Goal: Task Accomplishment & Management: Manage account settings

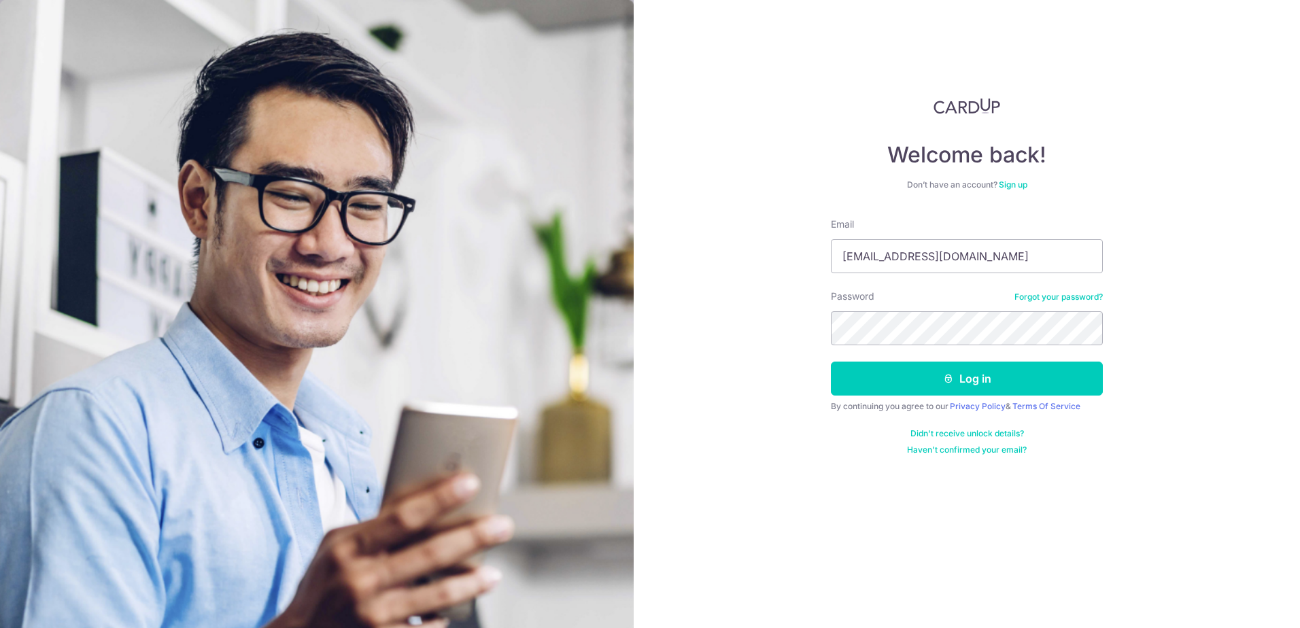
type input "[EMAIL_ADDRESS][DOMAIN_NAME]"
click at [947, 371] on button "Log in" at bounding box center [967, 379] width 272 height 34
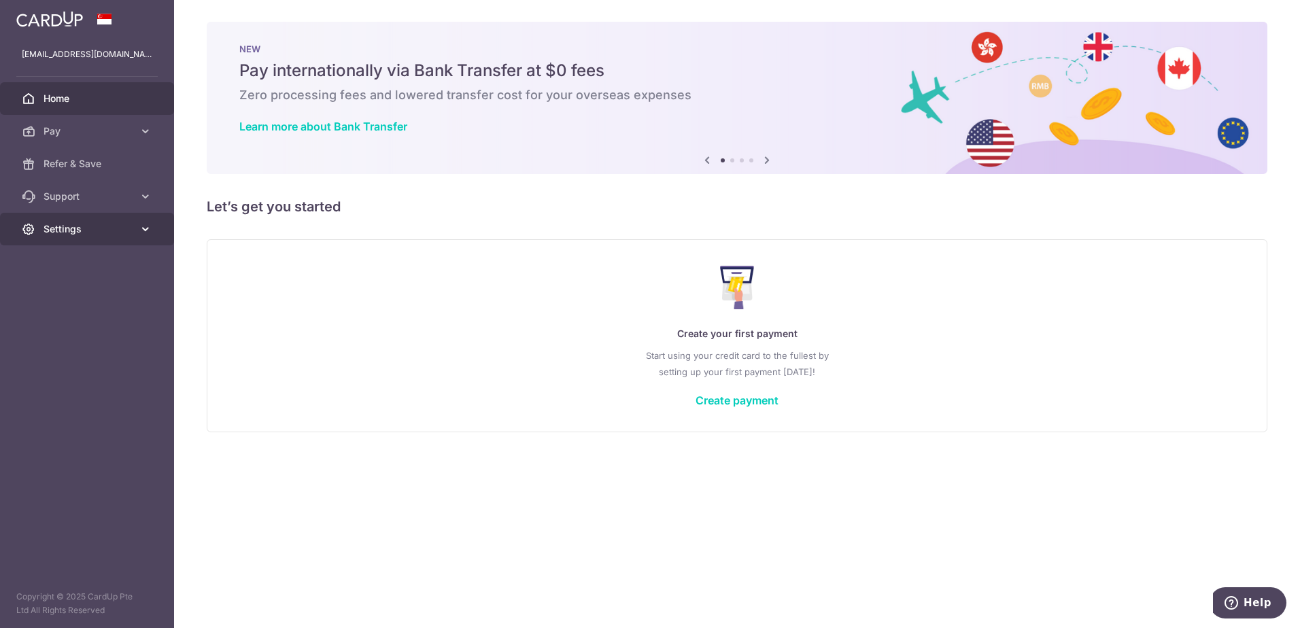
click at [143, 228] on icon at bounding box center [146, 229] width 14 height 14
click at [126, 229] on span "Settings" at bounding box center [89, 229] width 90 height 14
click at [127, 165] on span "Refer & Save" at bounding box center [89, 164] width 90 height 14
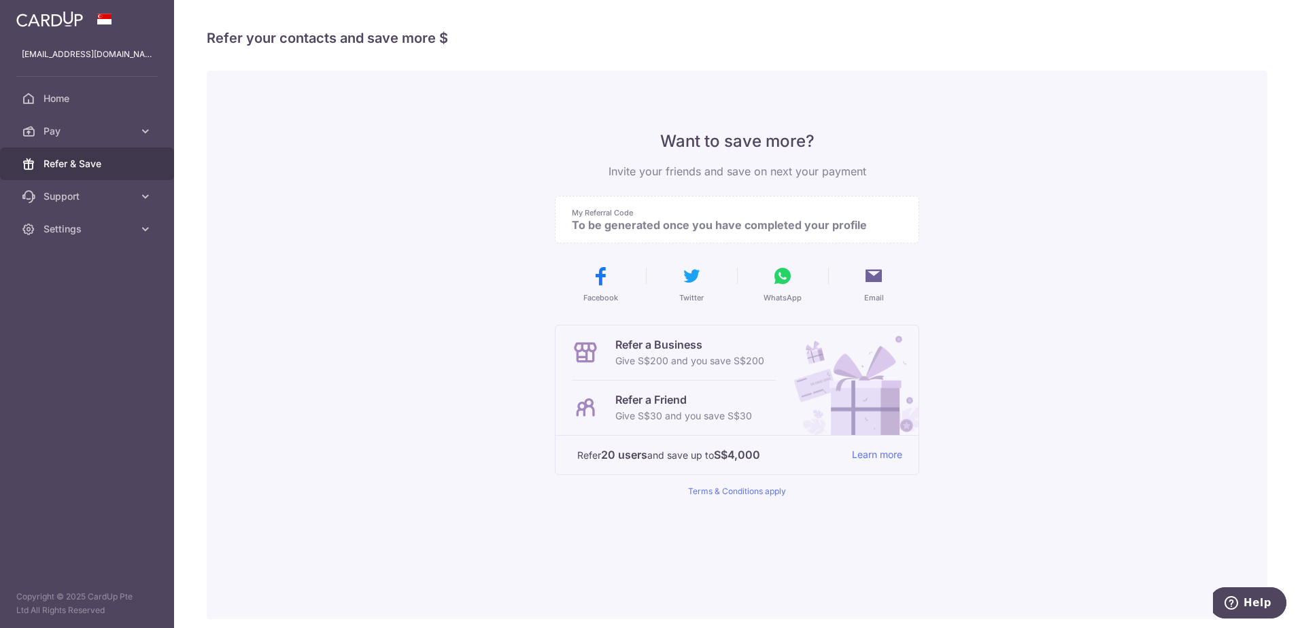
click at [754, 232] on div "My Referral Code To be generated once you have completed your profile" at bounding box center [737, 220] width 364 height 48
click at [92, 55] on p "[EMAIL_ADDRESS][DOMAIN_NAME]" at bounding box center [87, 55] width 131 height 14
click at [82, 98] on span "Home" at bounding box center [89, 99] width 90 height 14
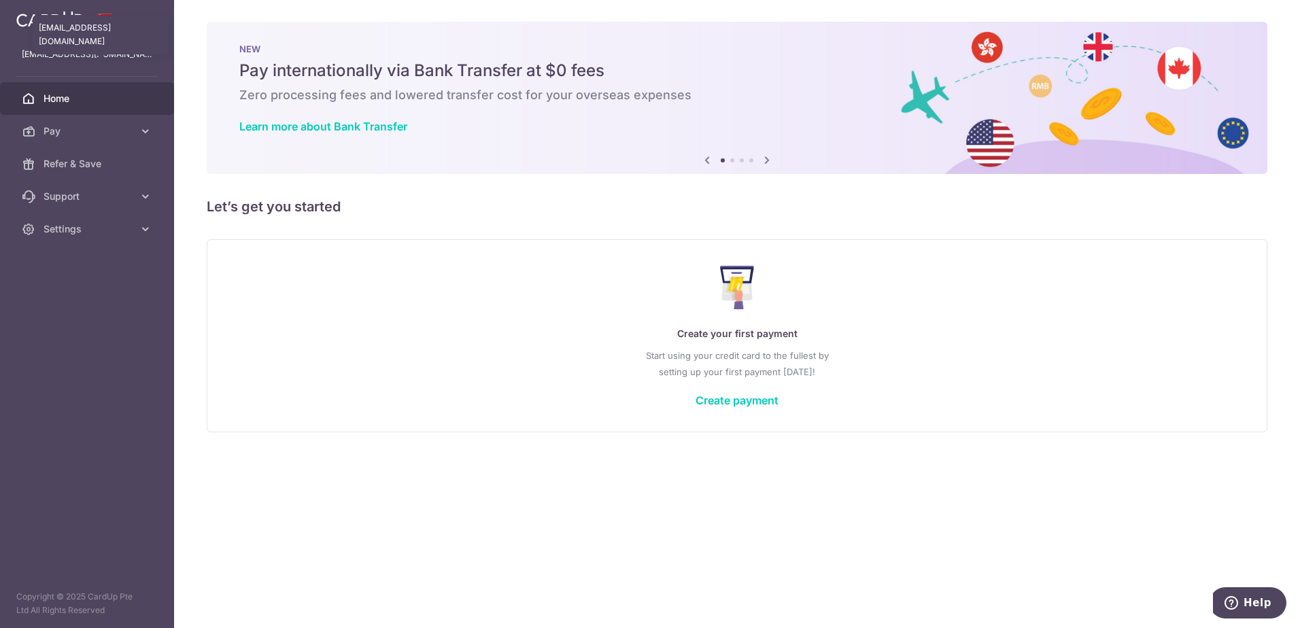
click at [100, 61] on p "tsze.beelian@yahoo.com" at bounding box center [87, 55] width 131 height 14
click at [88, 234] on span "Settings" at bounding box center [89, 229] width 90 height 14
click at [92, 268] on span "Account" at bounding box center [89, 262] width 90 height 14
click at [43, 257] on link "Account" at bounding box center [87, 261] width 174 height 33
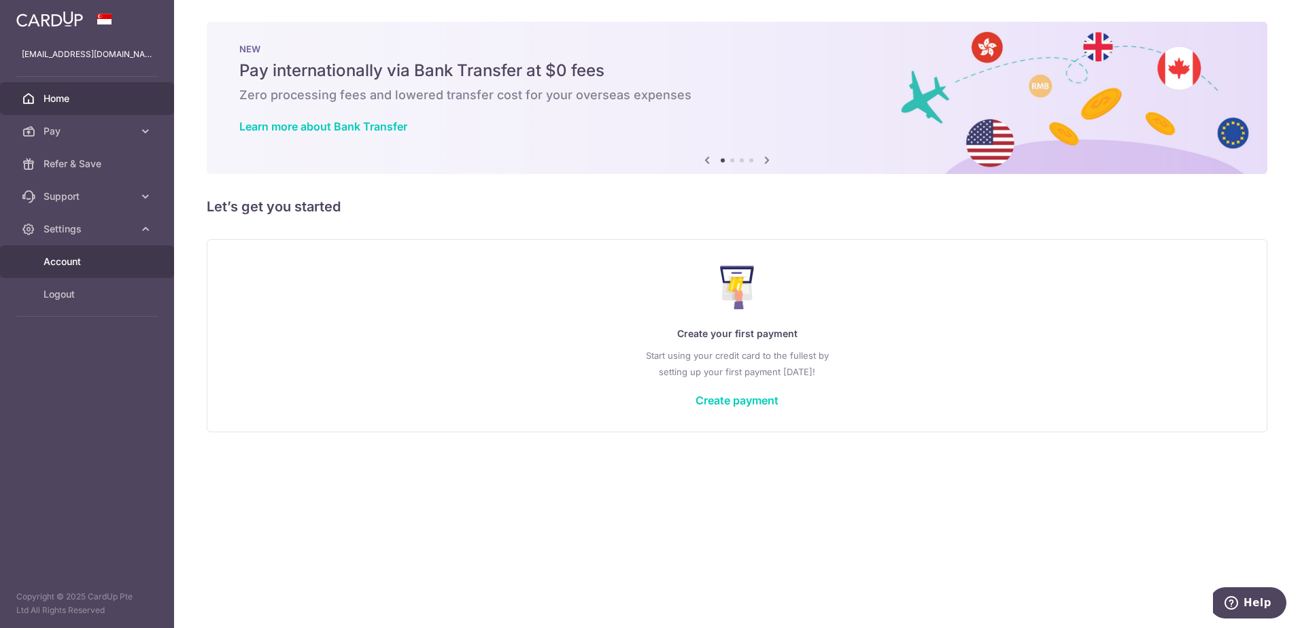
click at [60, 257] on span "Account" at bounding box center [89, 262] width 90 height 14
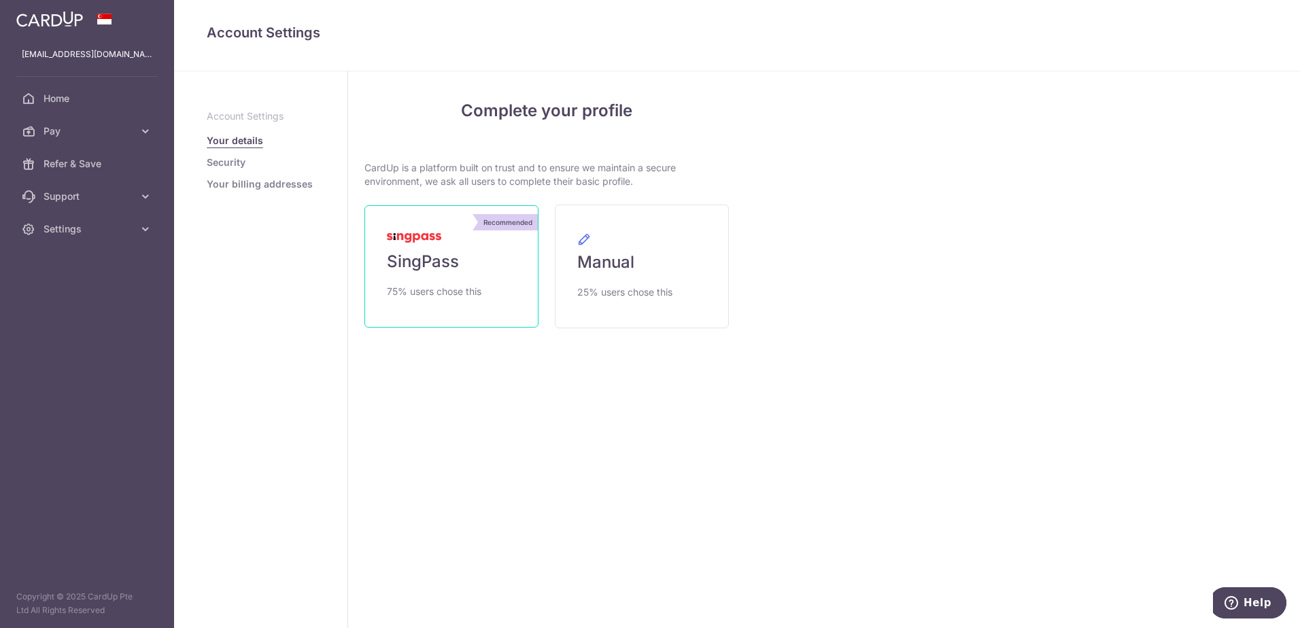
click at [470, 261] on link "Recommended SingPass 75% users chose this" at bounding box center [451, 266] width 174 height 122
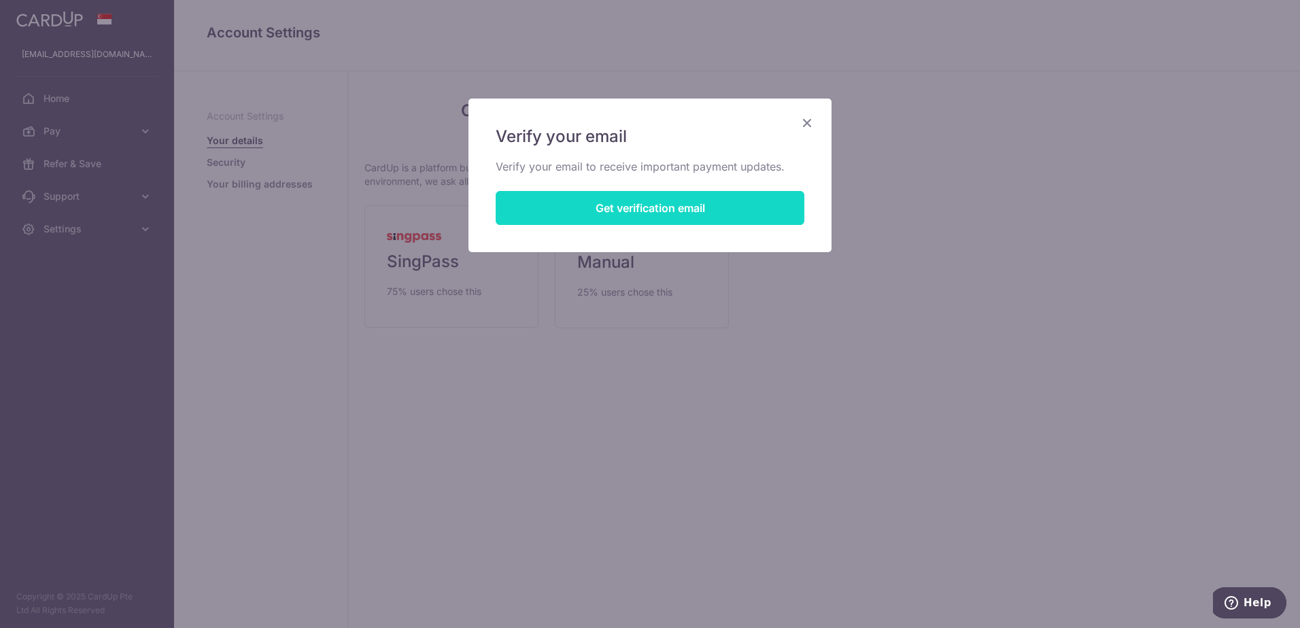
click at [572, 213] on button "Get verification email" at bounding box center [650, 208] width 309 height 34
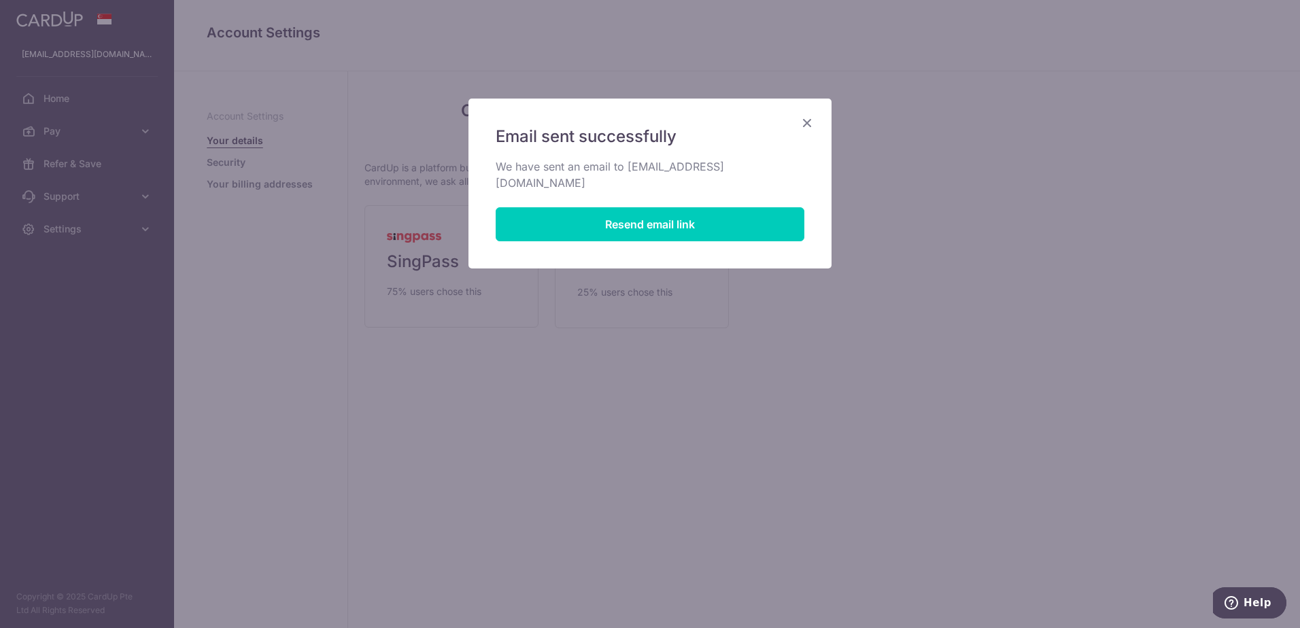
click at [803, 122] on icon "Close" at bounding box center [807, 122] width 16 height 17
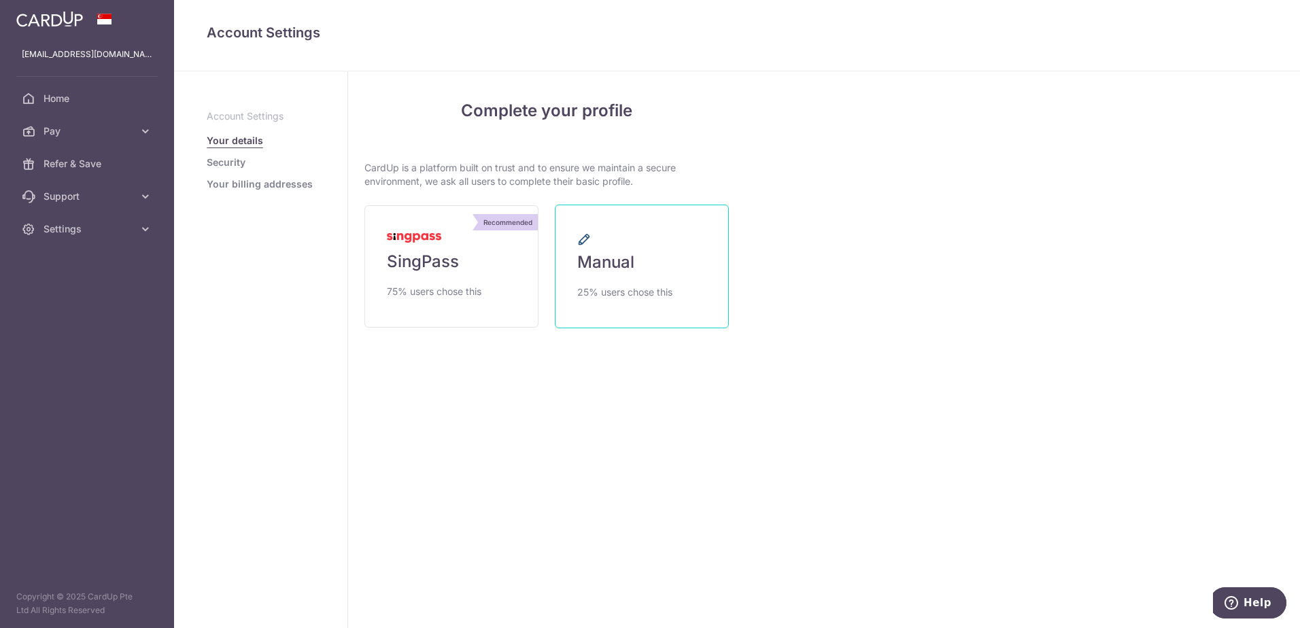
click at [645, 290] on span "25% users chose this" at bounding box center [624, 292] width 95 height 16
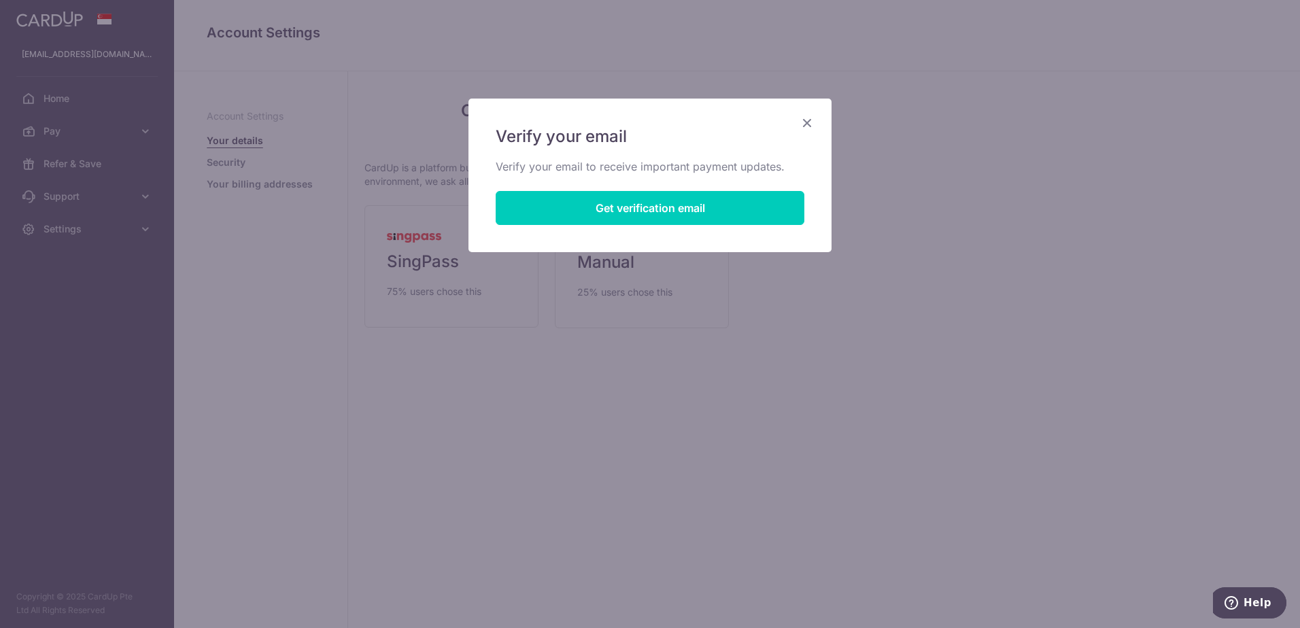
click at [808, 116] on icon "Close" at bounding box center [807, 122] width 16 height 17
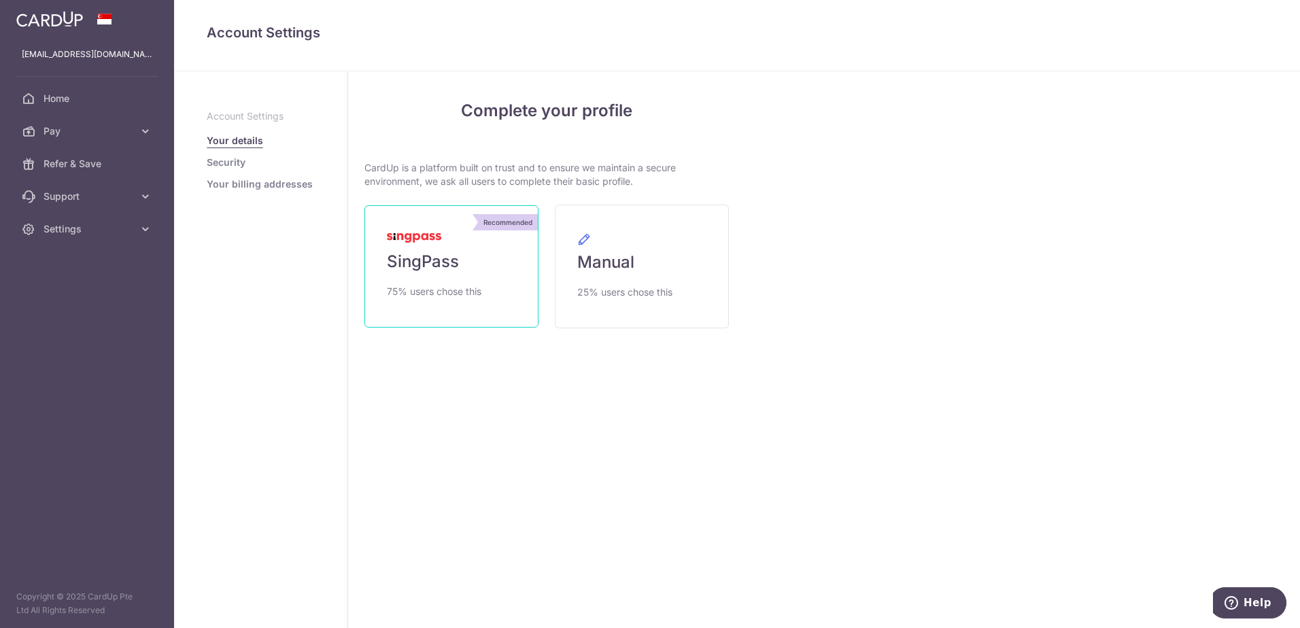
click at [475, 284] on span "75% users chose this" at bounding box center [434, 292] width 95 height 16
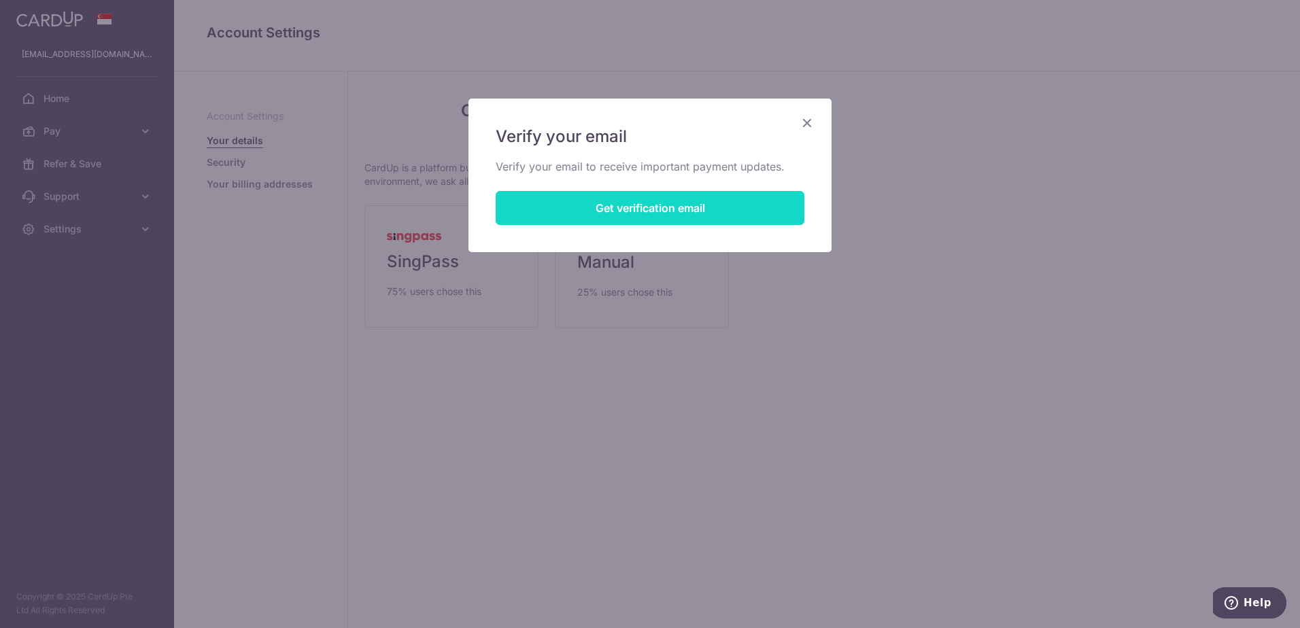
click at [672, 220] on button "Get verification email" at bounding box center [650, 208] width 309 height 34
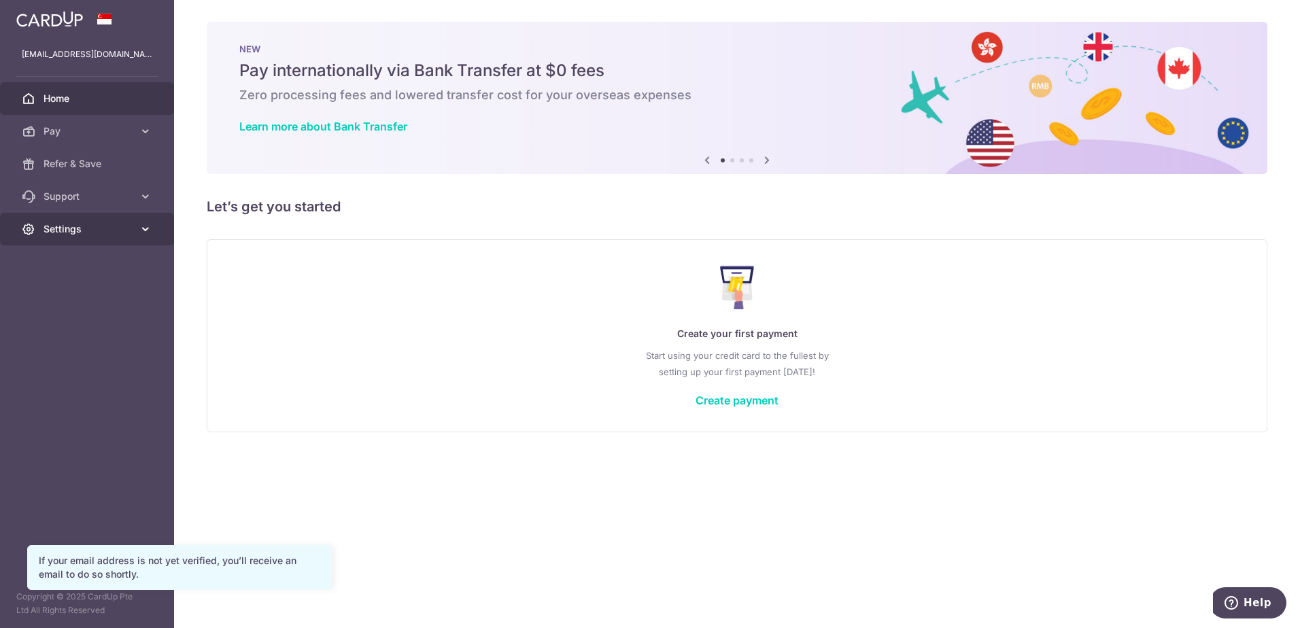
click at [114, 226] on span "Settings" at bounding box center [89, 229] width 90 height 14
click at [108, 271] on link "Account" at bounding box center [87, 261] width 174 height 33
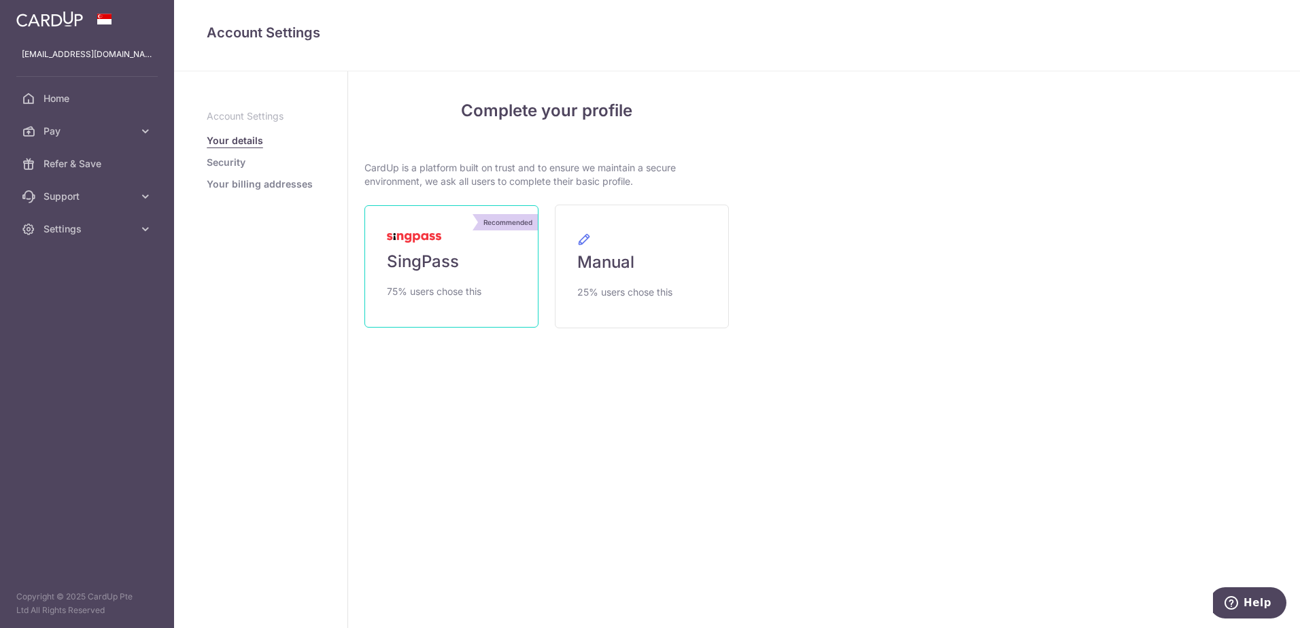
click at [483, 241] on link "Recommended SingPass 75% users chose this" at bounding box center [451, 266] width 174 height 122
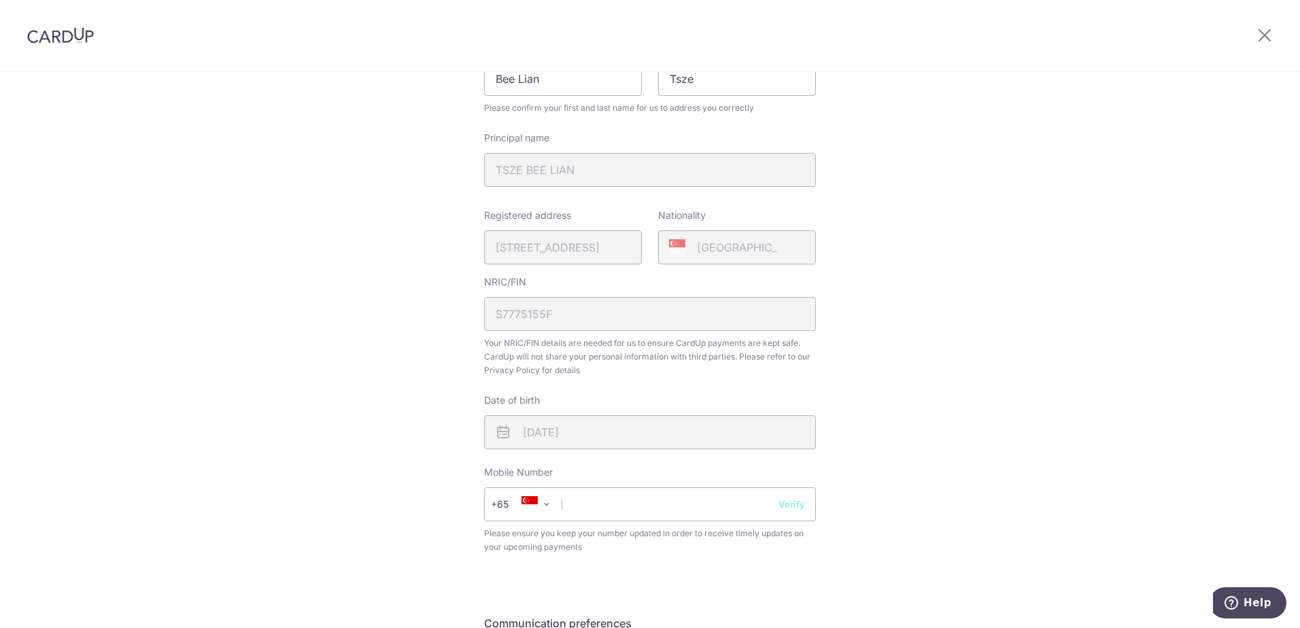
scroll to position [272, 0]
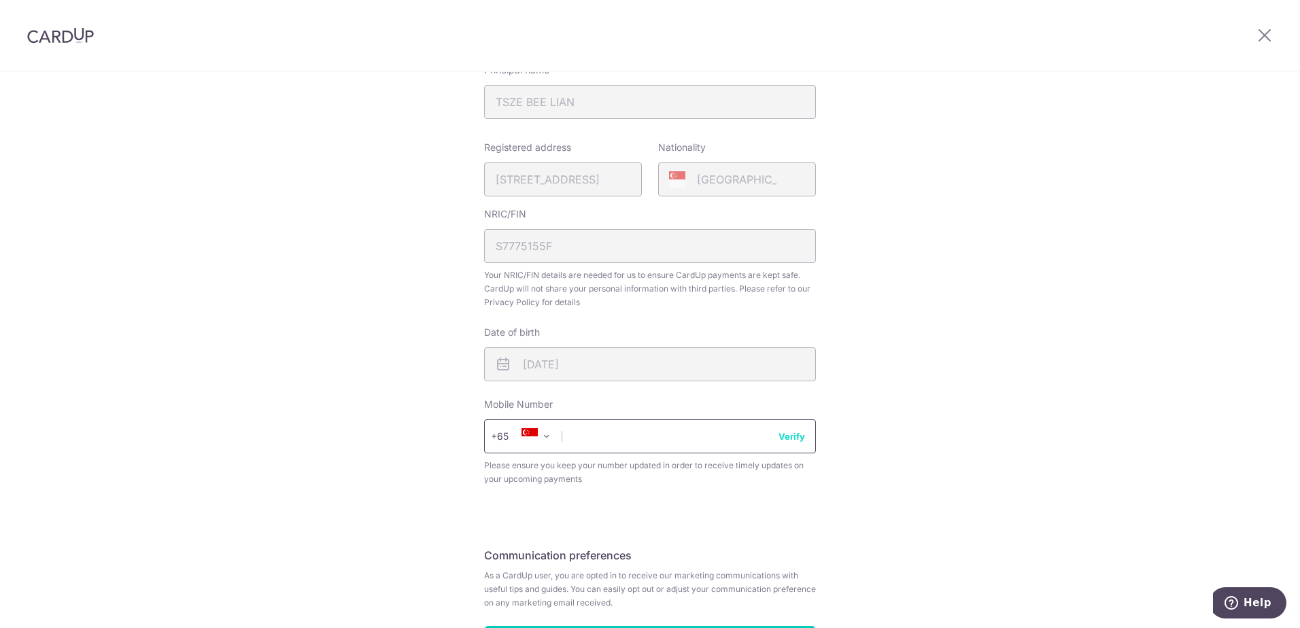
click at [645, 432] on input "text" at bounding box center [650, 436] width 332 height 34
type input "90281618"
click at [781, 437] on button "Verify" at bounding box center [791, 437] width 27 height 14
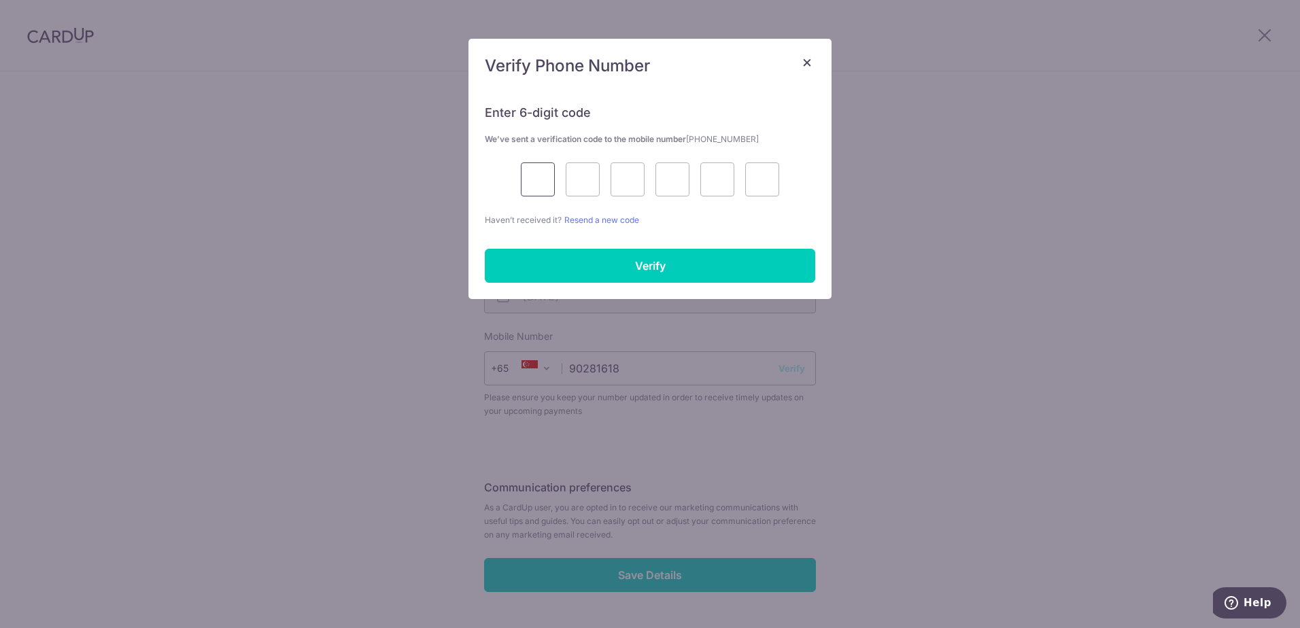
click at [542, 182] on input "text" at bounding box center [538, 179] width 34 height 34
type input "9"
type input "4"
type input "8"
type input "9"
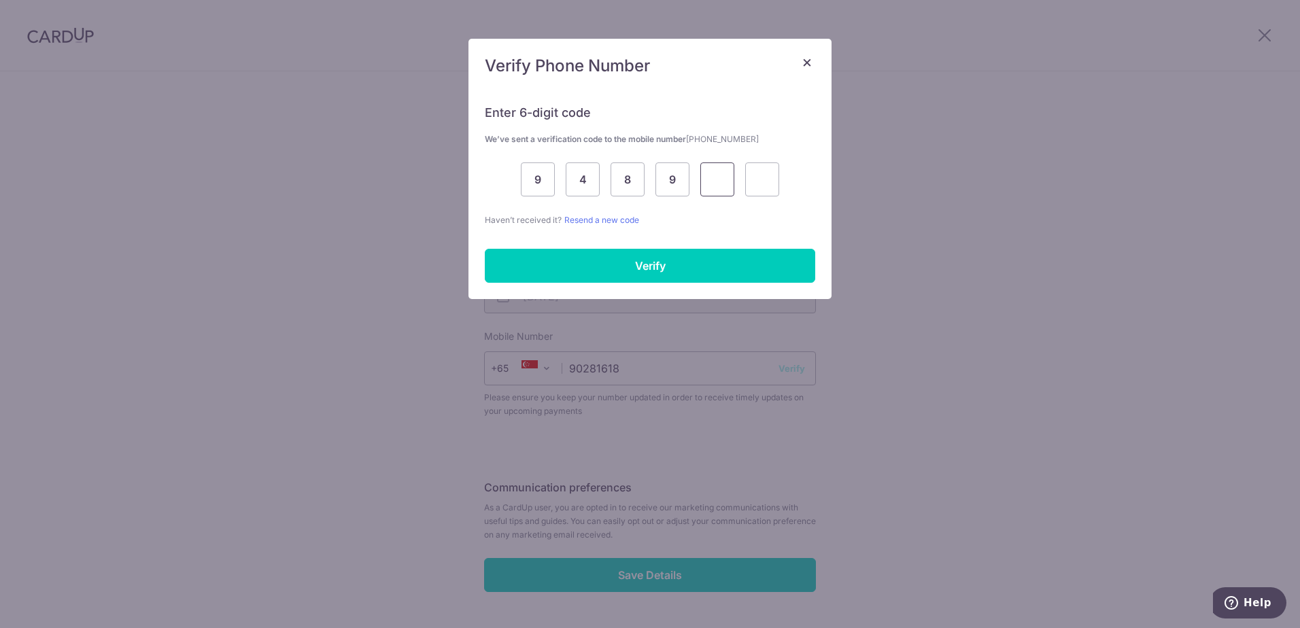
type input "5"
type input "1"
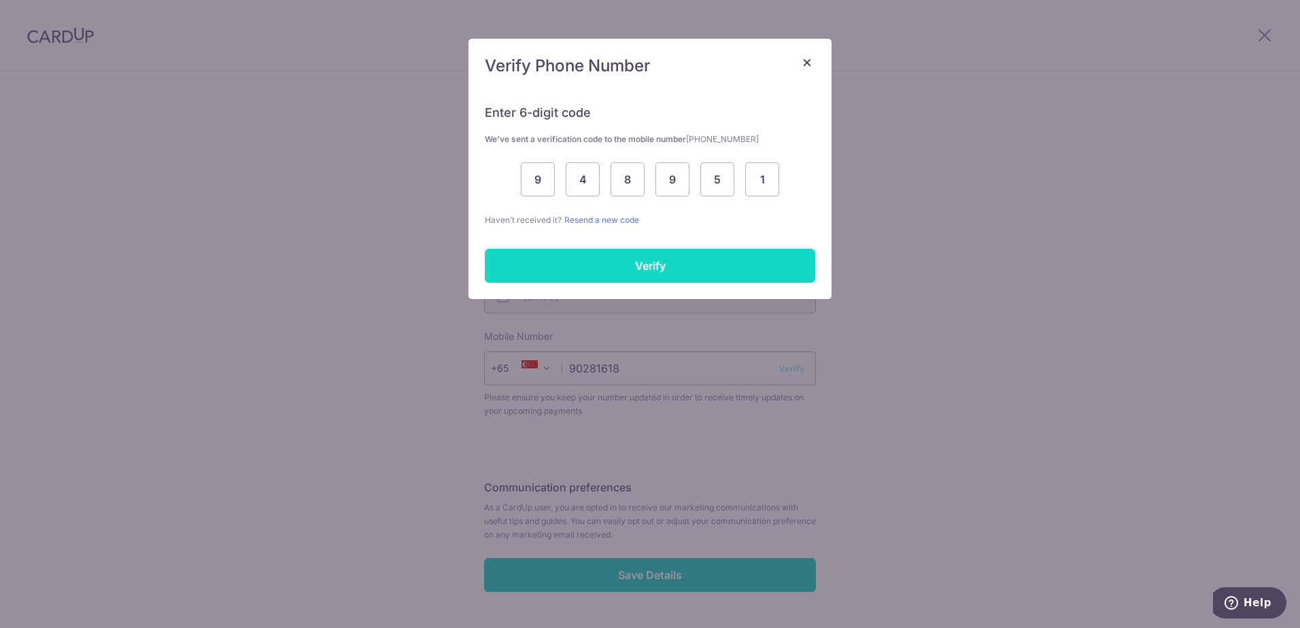
click at [601, 268] on input "Verify" at bounding box center [650, 266] width 330 height 34
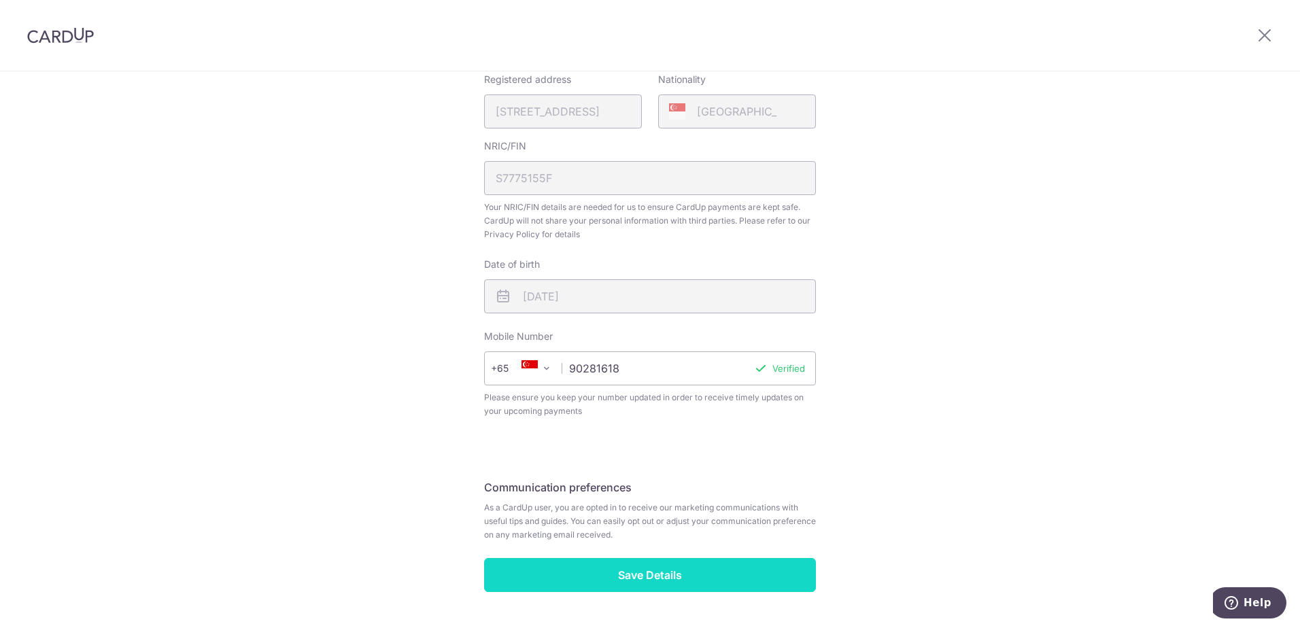
click at [646, 564] on input "Save Details" at bounding box center [650, 575] width 332 height 34
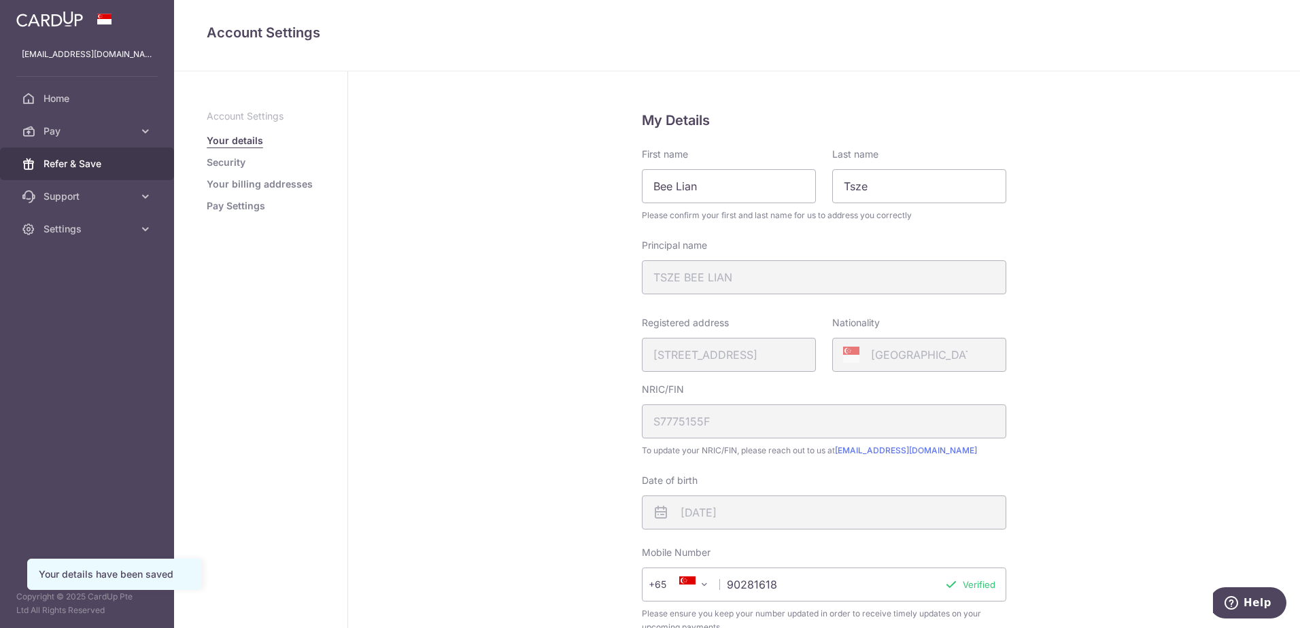
click at [113, 152] on link "Refer & Save" at bounding box center [87, 164] width 174 height 33
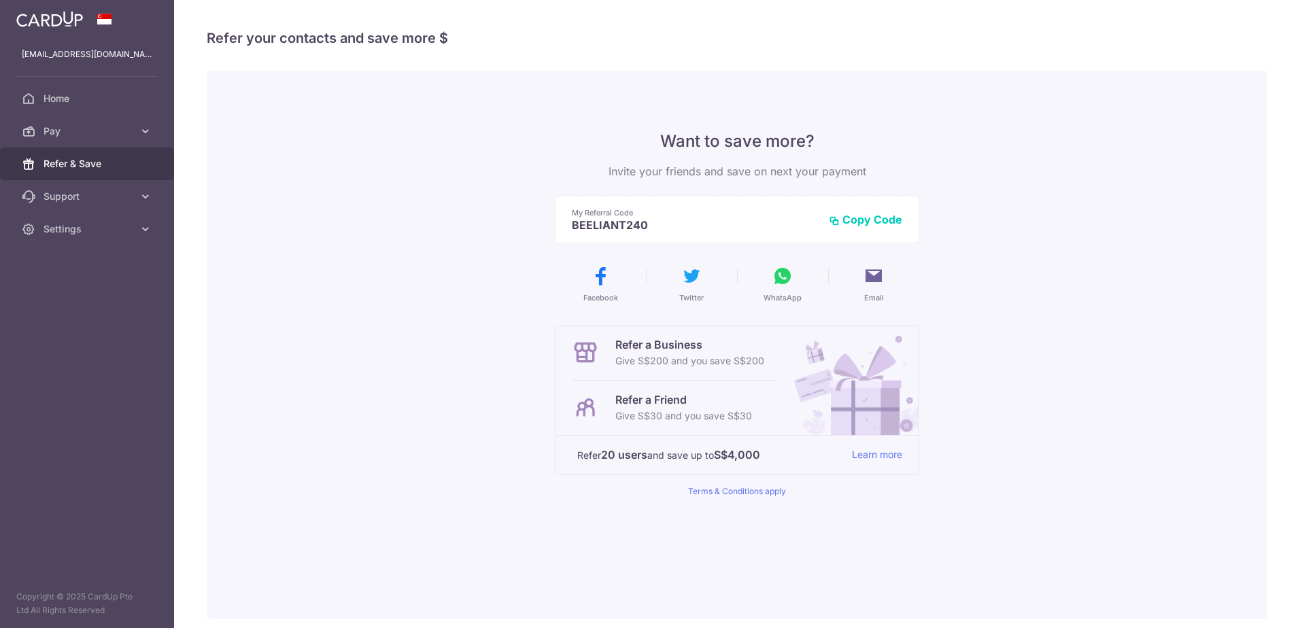
click at [846, 213] on button "Copy Code" at bounding box center [865, 220] width 73 height 14
click at [105, 103] on span "Home" at bounding box center [89, 99] width 90 height 14
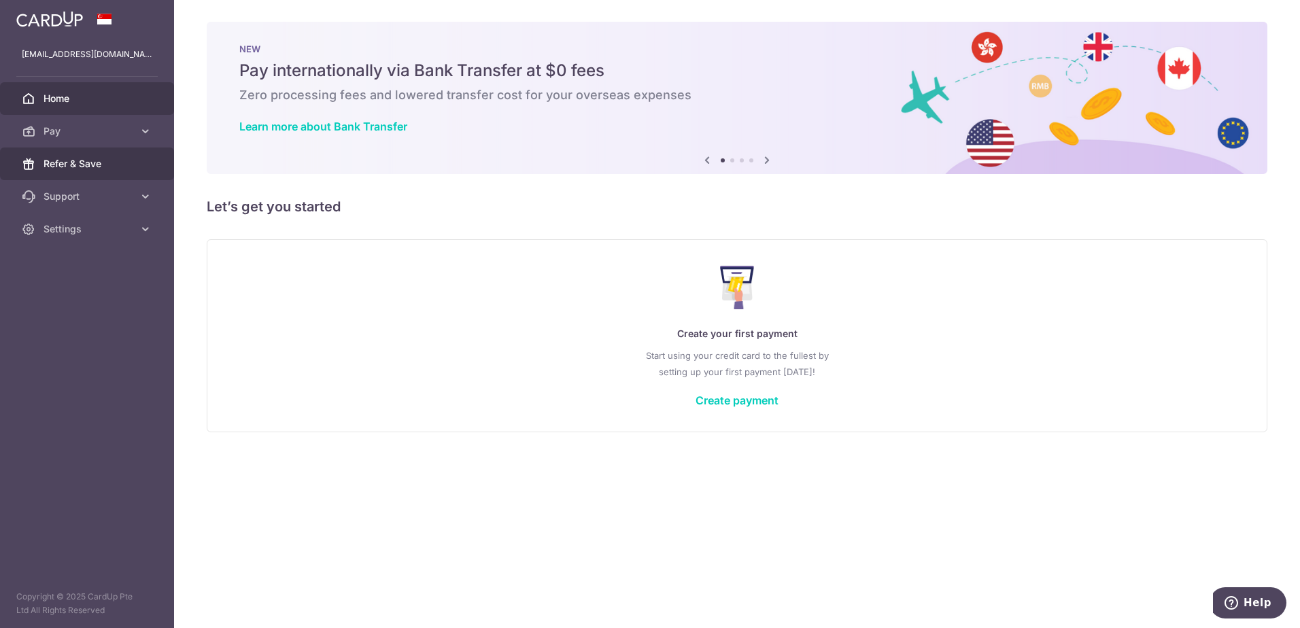
click at [97, 169] on span "Refer & Save" at bounding box center [89, 164] width 90 height 14
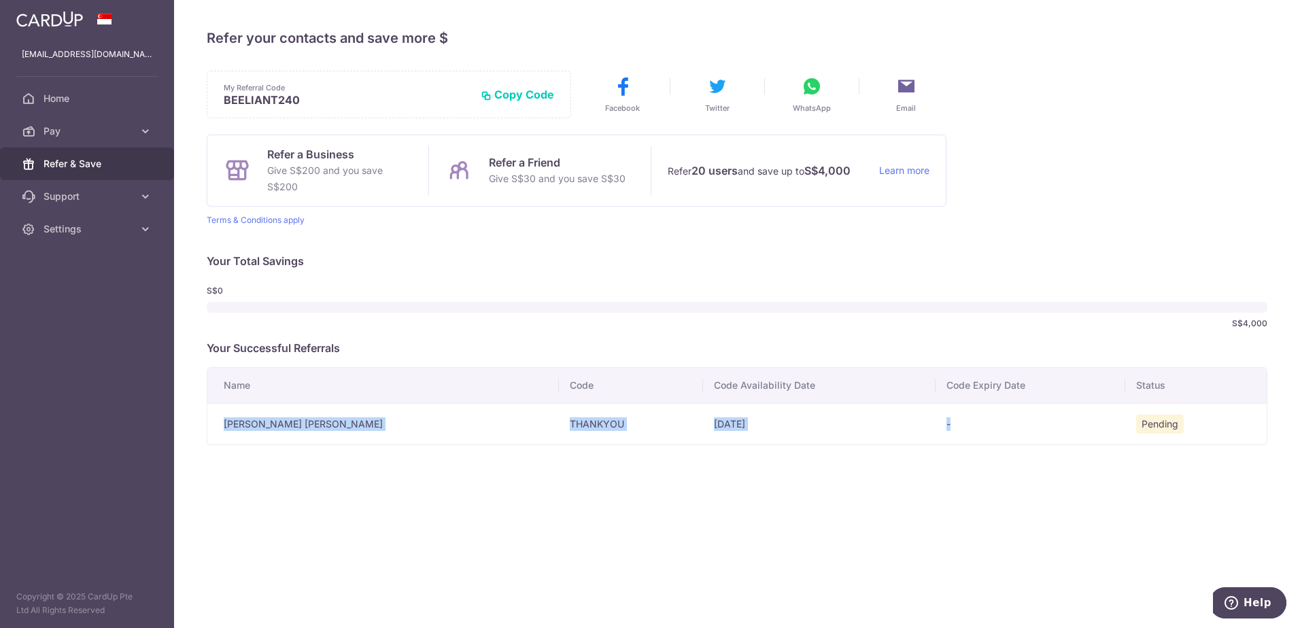
drag, startPoint x: 217, startPoint y: 418, endPoint x: 915, endPoint y: 420, distance: 698.2
click at [915, 420] on tr "[PERSON_NAME] [PERSON_NAME] THANKYOU [DATE] - Pending" at bounding box center [736, 423] width 1059 height 41
click at [260, 393] on th "Name" at bounding box center [383, 385] width 352 height 35
drag, startPoint x: 538, startPoint y: 426, endPoint x: 473, endPoint y: 426, distance: 65.3
click at [559, 426] on td "THANKYOU" at bounding box center [631, 423] width 144 height 41
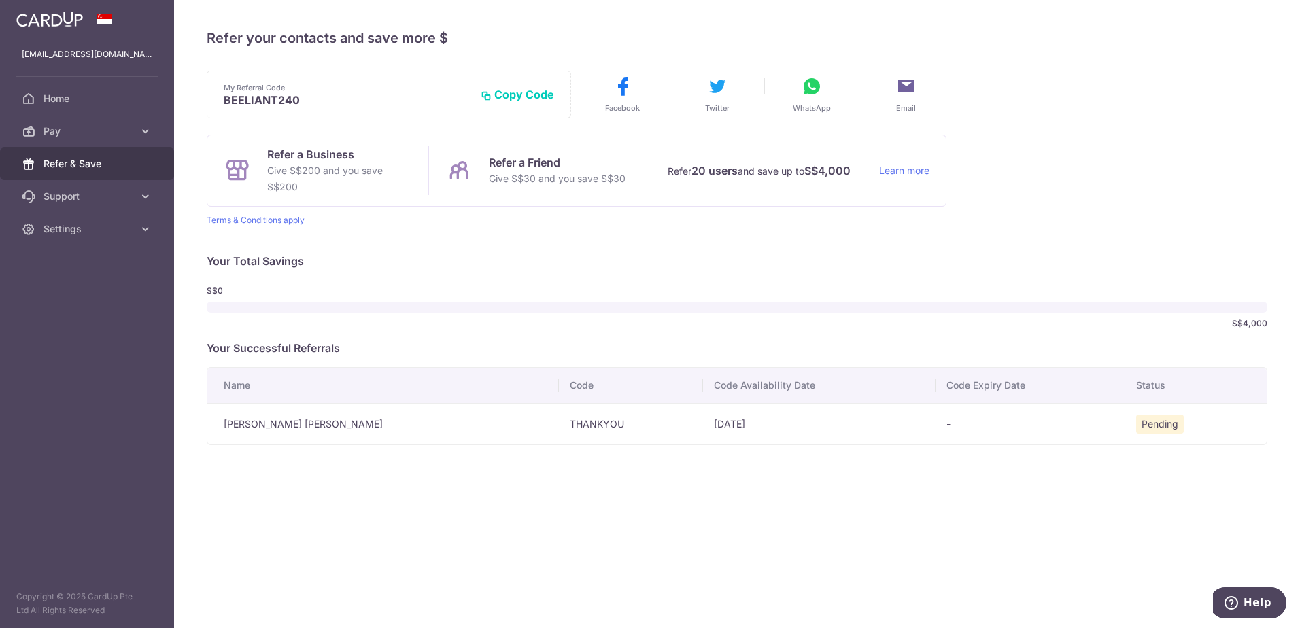
drag, startPoint x: 473, startPoint y: 426, endPoint x: 532, endPoint y: 492, distance: 89.1
click at [532, 492] on div "× Invite your friends via email To Send Invitations Sample From CardUp Subject …" at bounding box center [737, 314] width 1126 height 628
click at [90, 221] on link "Settings" at bounding box center [87, 229] width 174 height 33
click at [95, 302] on link "Logout" at bounding box center [87, 294] width 174 height 33
